Goal: Navigation & Orientation: Find specific page/section

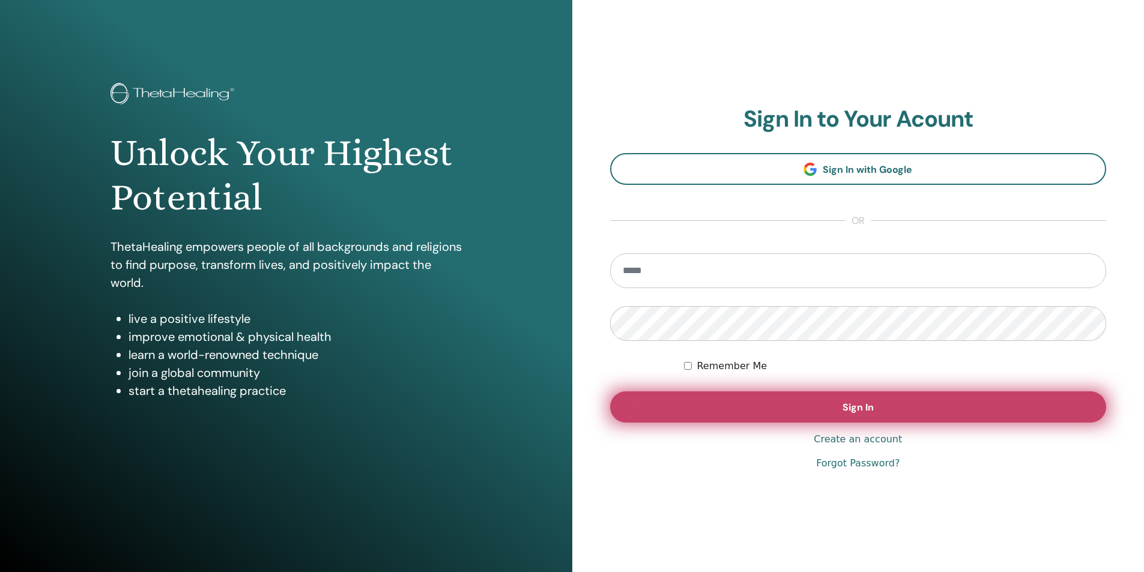
type input "**********"
click at [832, 414] on button "Sign In" at bounding box center [858, 407] width 497 height 31
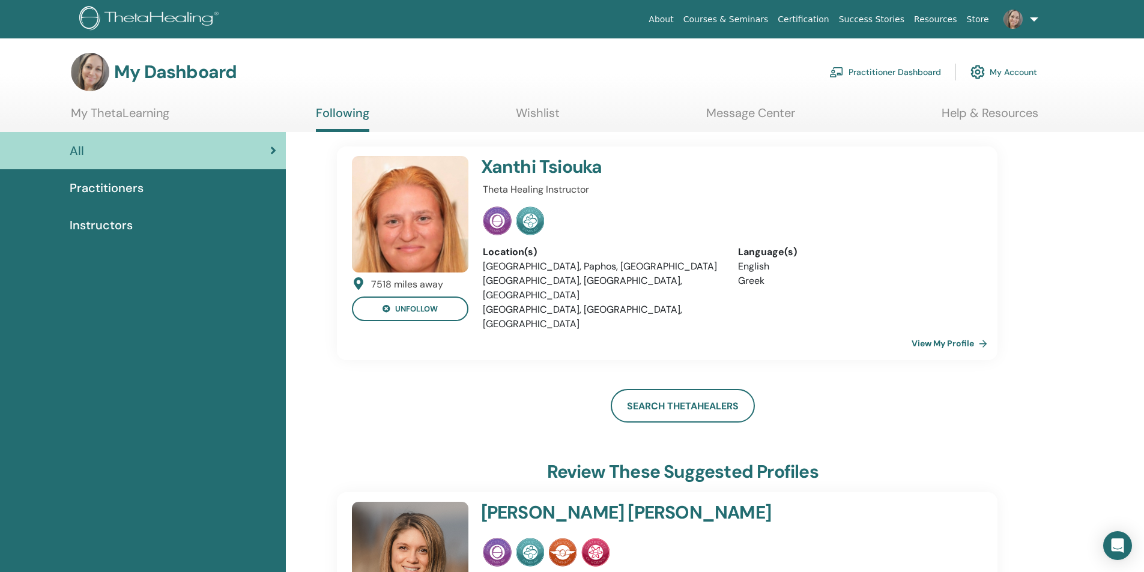
click at [133, 187] on span "Practitioners" at bounding box center [107, 188] width 74 height 18
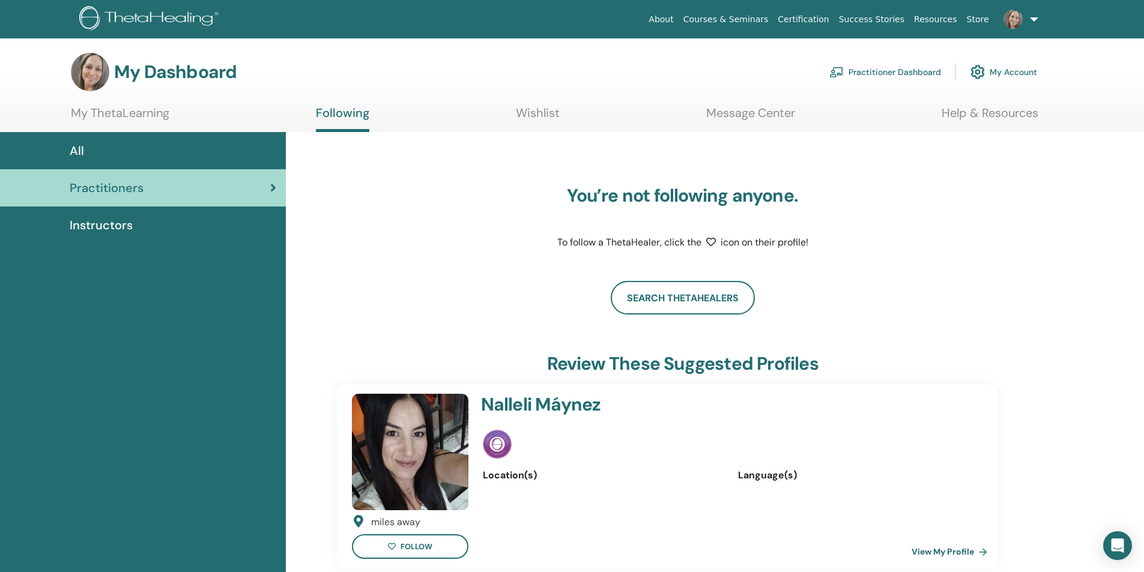
click at [109, 216] on span "Instructors" at bounding box center [101, 225] width 63 height 18
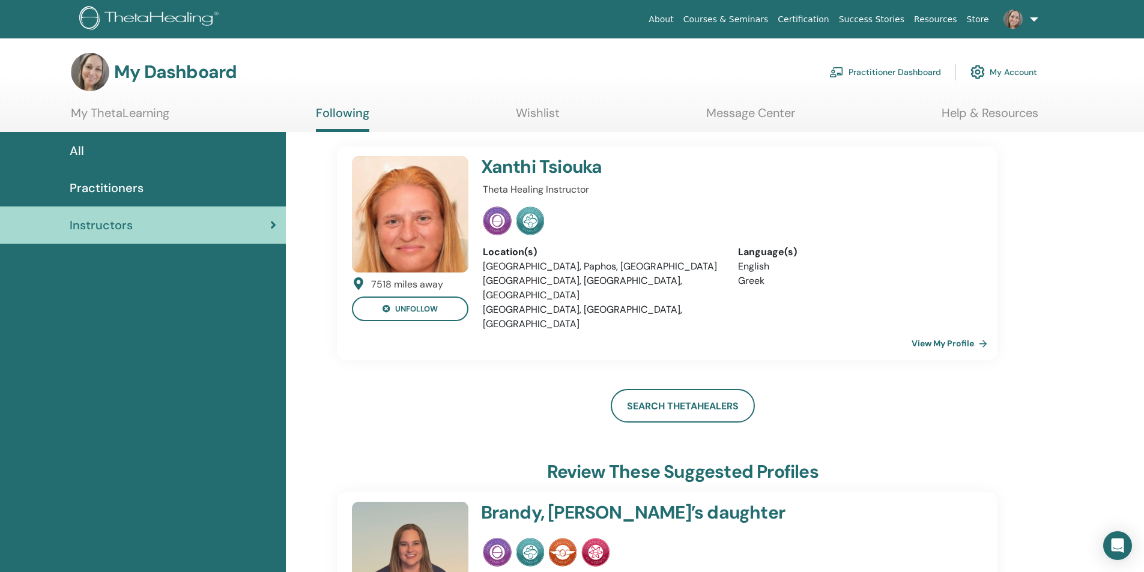
click at [998, 73] on link "My Account" at bounding box center [1004, 72] width 67 height 26
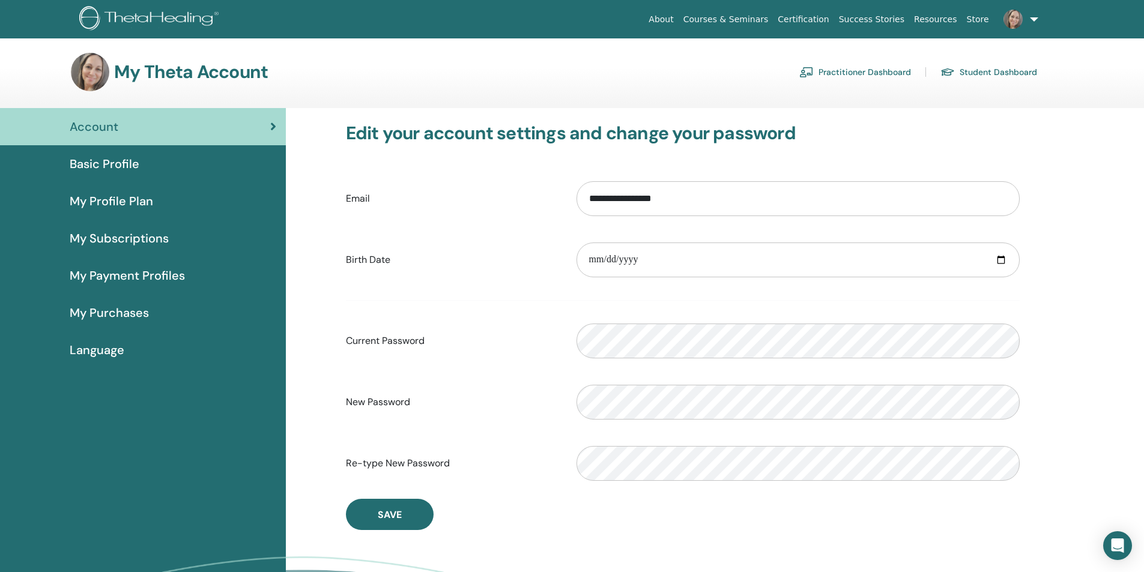
click at [117, 309] on span "My Purchases" at bounding box center [109, 313] width 79 height 18
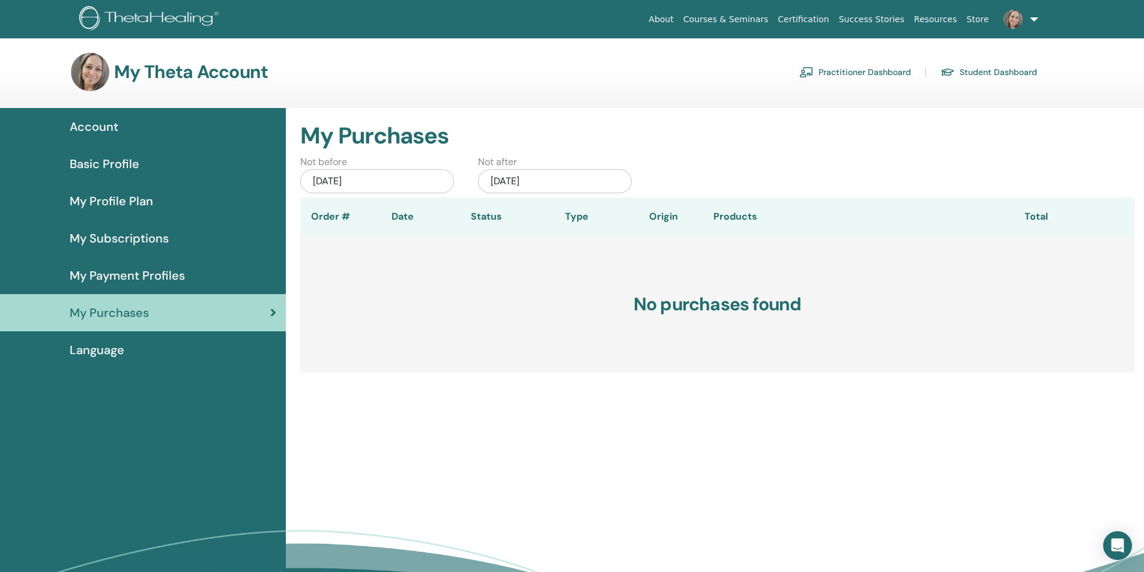
click at [95, 193] on span "My Profile Plan" at bounding box center [111, 201] width 83 height 18
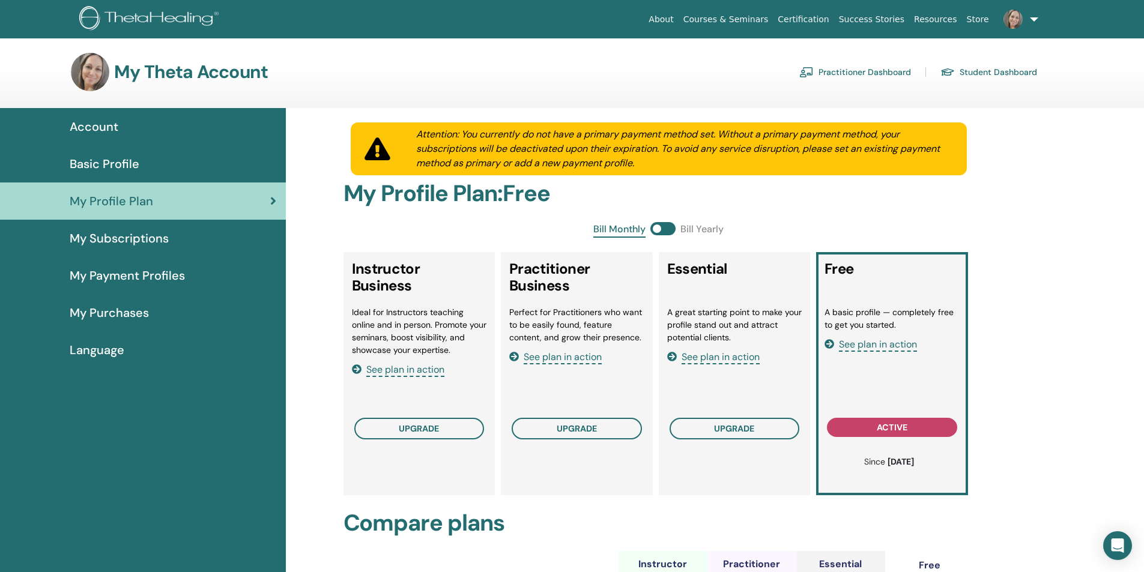
click at [100, 236] on span "My Subscriptions" at bounding box center [119, 238] width 99 height 18
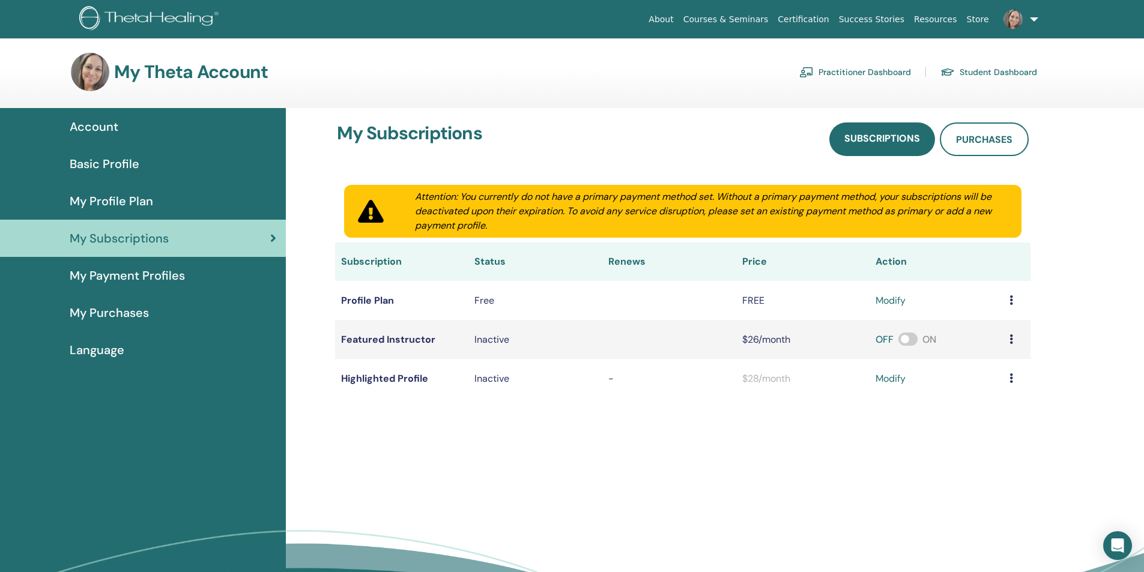
click at [101, 159] on span "Basic Profile" at bounding box center [105, 164] width 70 height 18
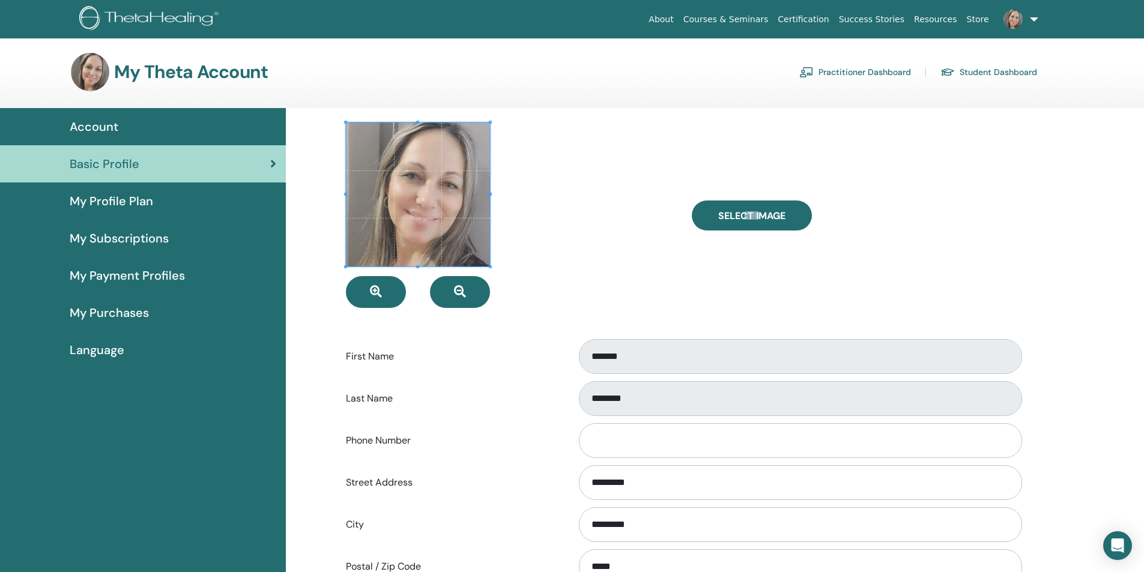
click at [828, 17] on link "Certification" at bounding box center [803, 19] width 61 height 22
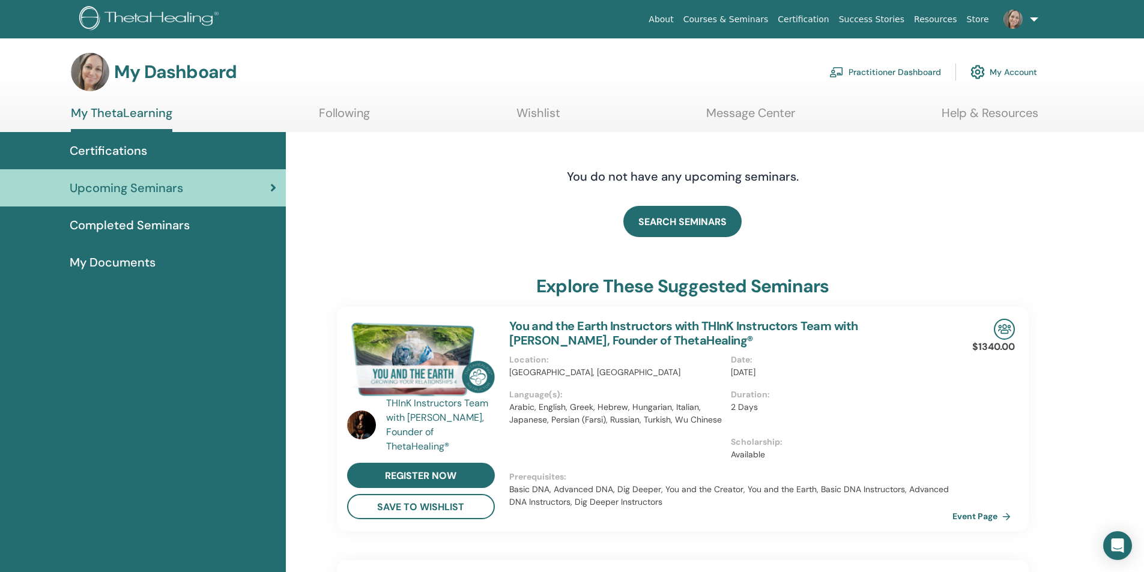
click at [186, 214] on link "Completed Seminars" at bounding box center [143, 225] width 286 height 37
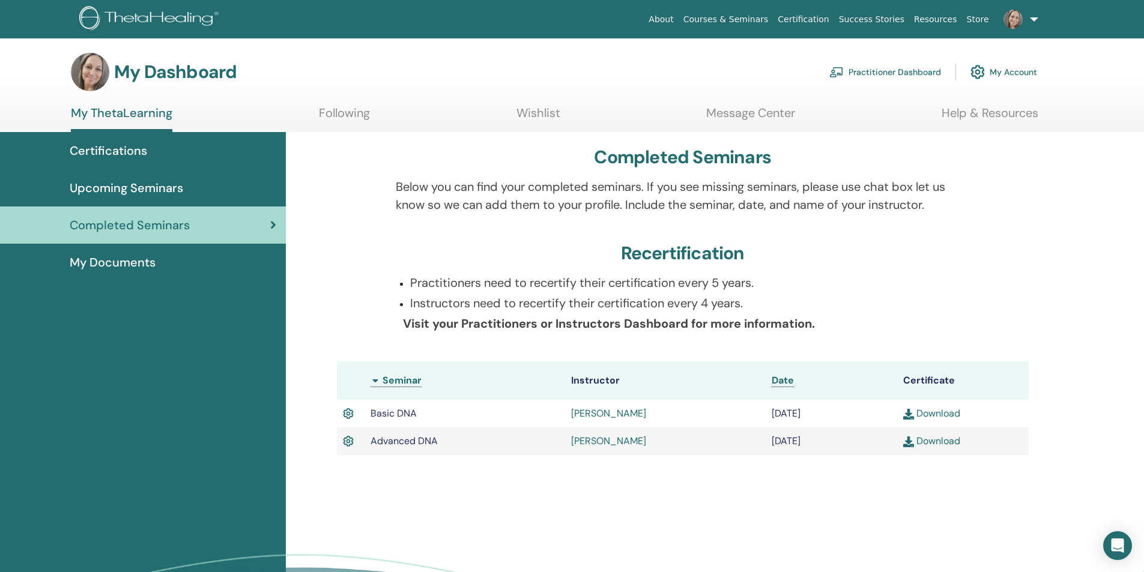
click at [136, 260] on span "My Documents" at bounding box center [113, 262] width 86 height 18
